Goal: Find specific page/section: Find specific page/section

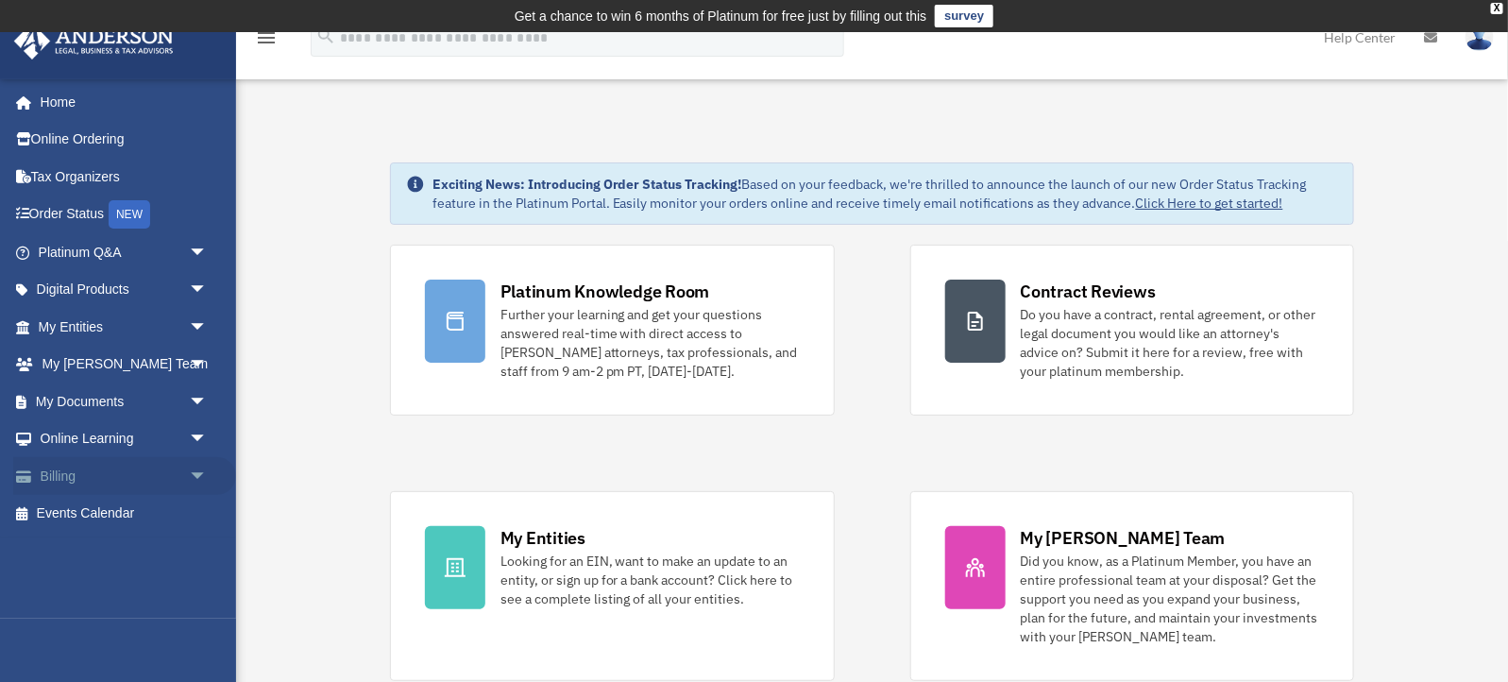
click at [59, 471] on link "Billing arrow_drop_down" at bounding box center [124, 476] width 223 height 38
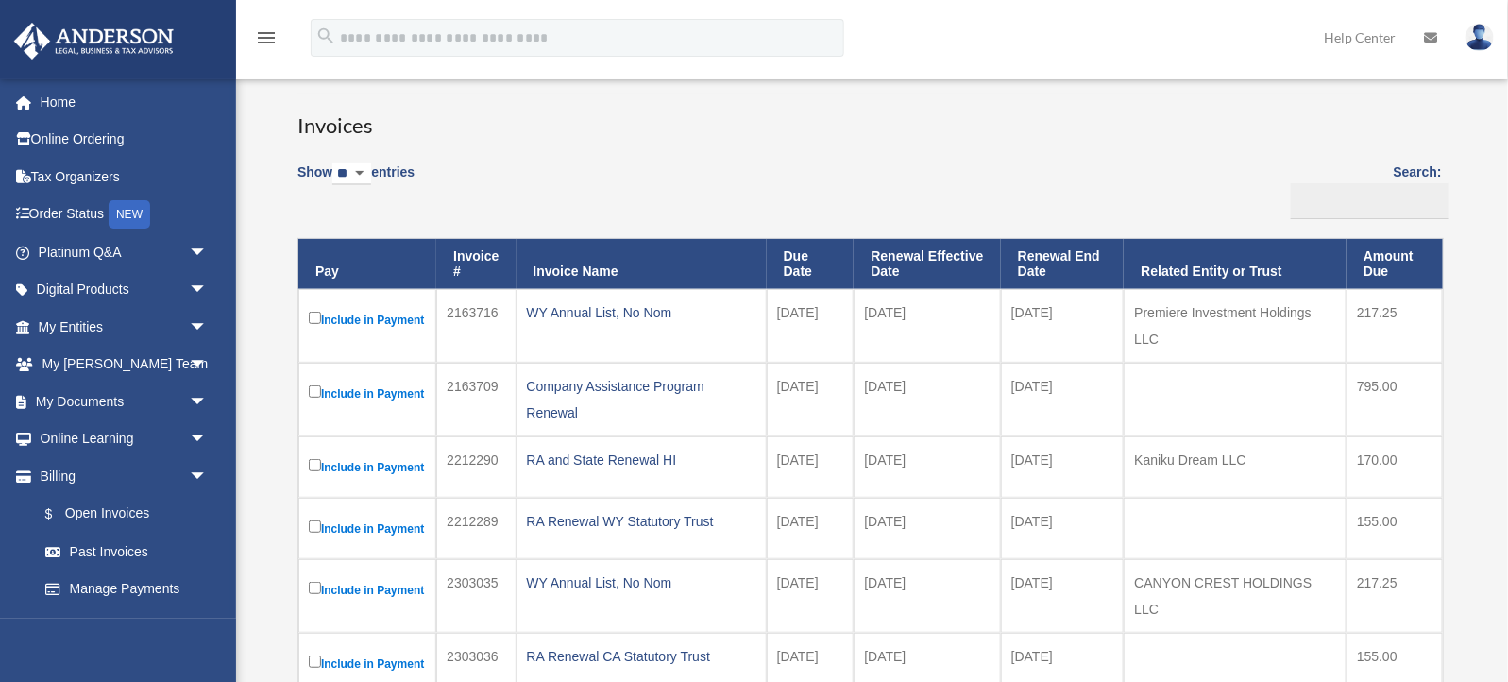
scroll to position [161, 0]
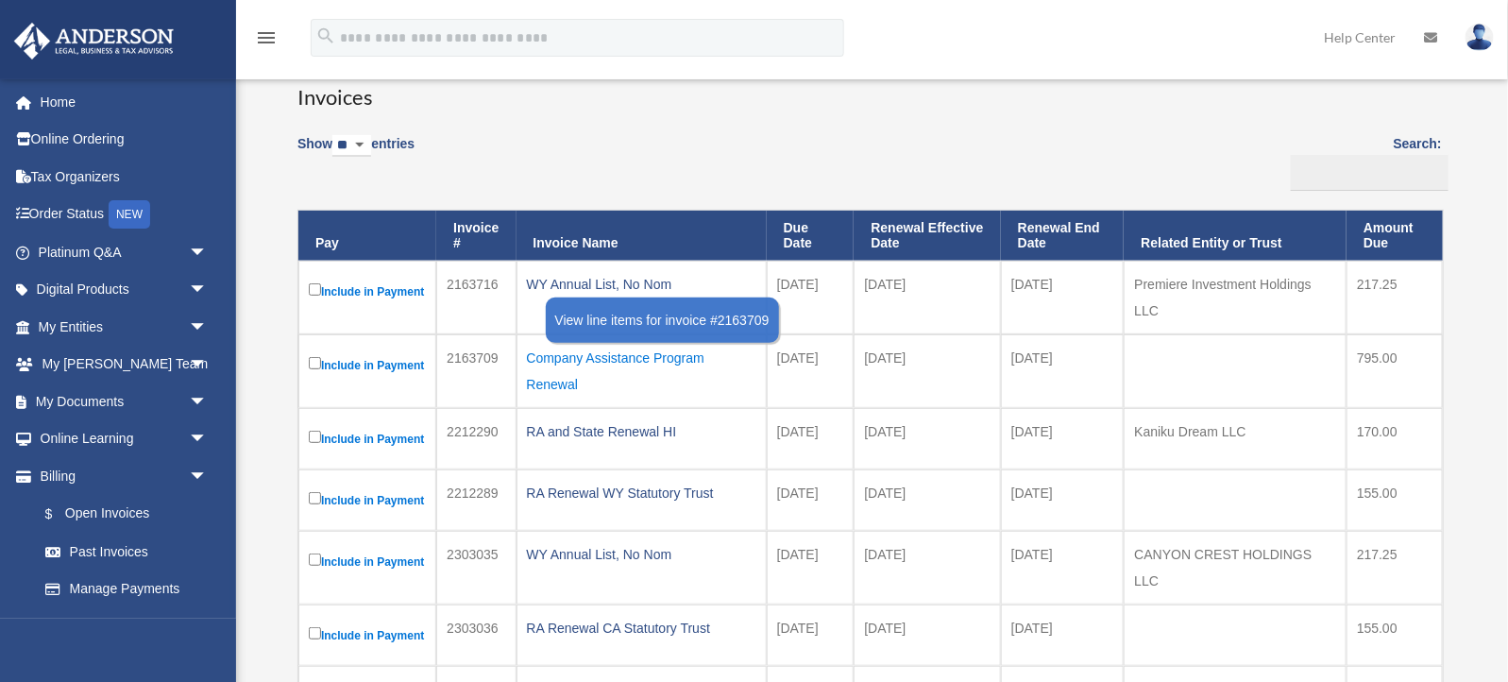
click at [590, 368] on div "Company Assistance Program Renewal" at bounding box center [641, 371] width 229 height 53
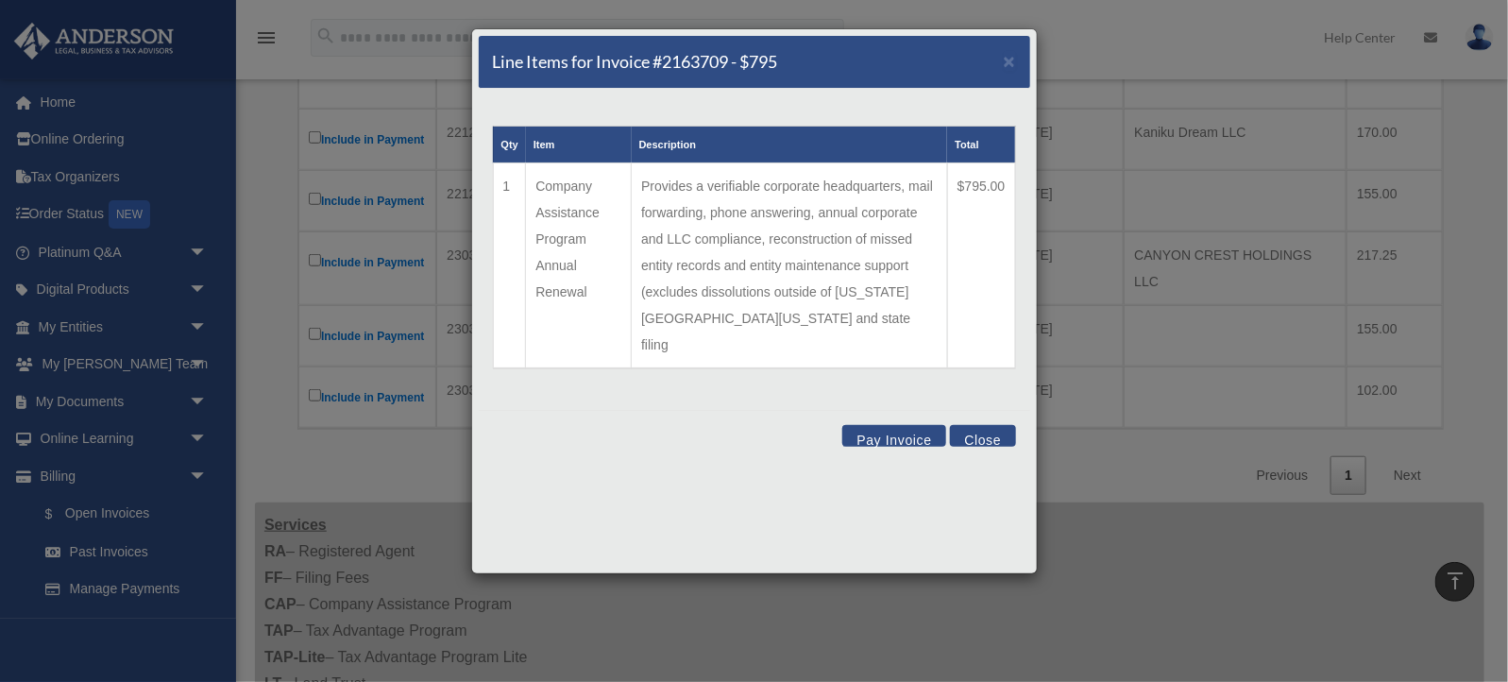
scroll to position [458, 0]
click at [975, 425] on button "Close" at bounding box center [982, 436] width 65 height 22
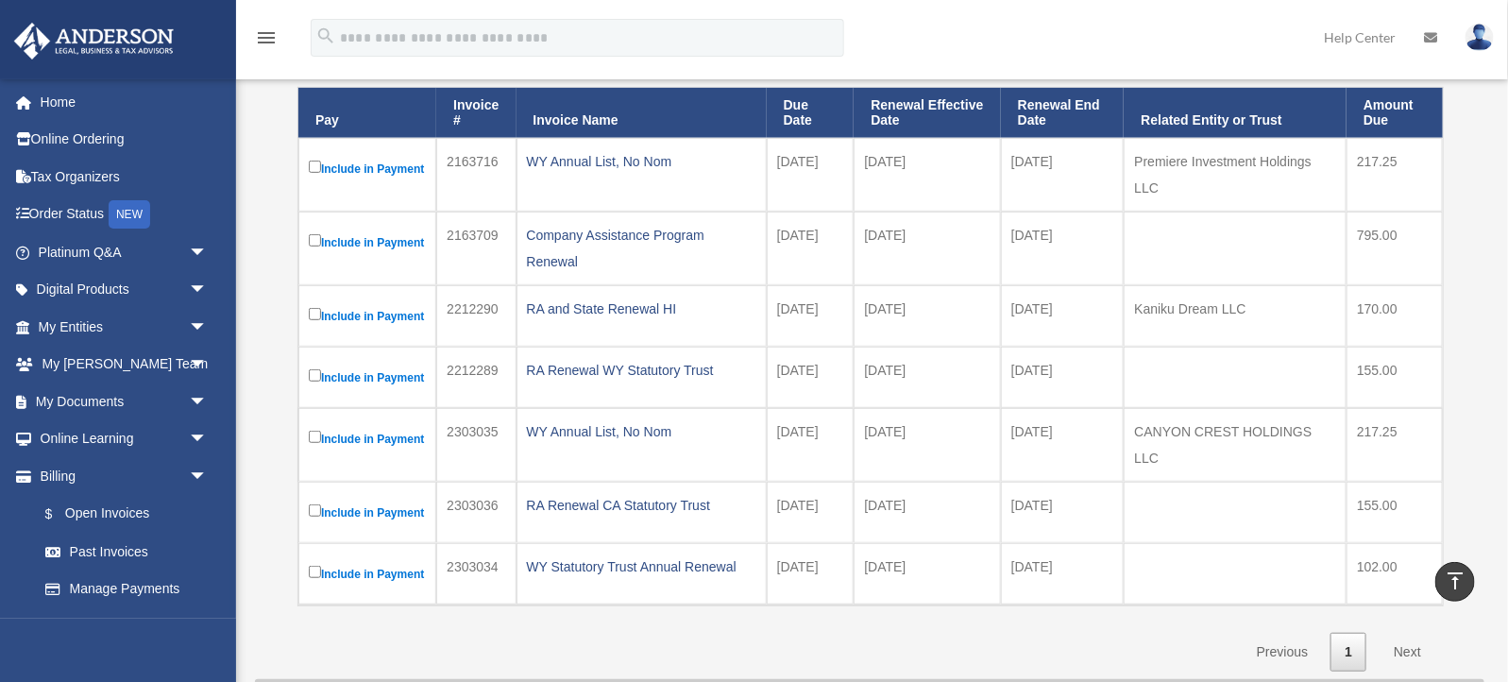
scroll to position [239, 0]
